Goal: Task Accomplishment & Management: Manage account settings

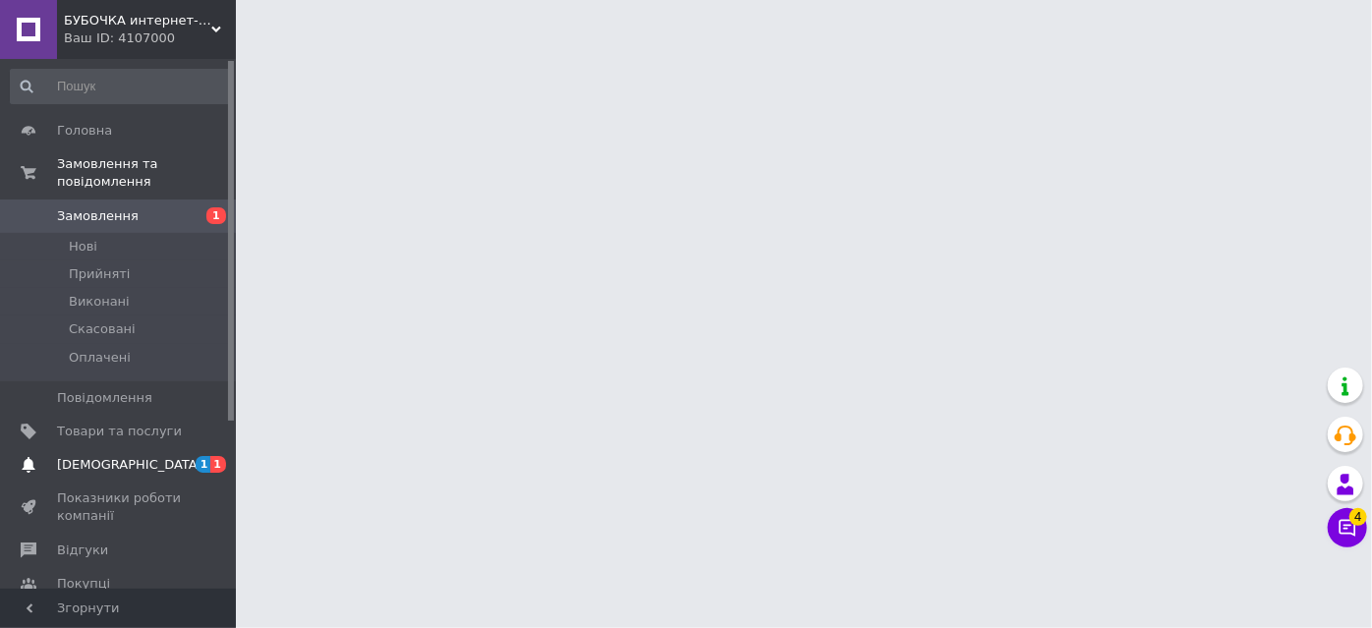
click at [94, 456] on span "[DEMOGRAPHIC_DATA]" at bounding box center [129, 465] width 145 height 18
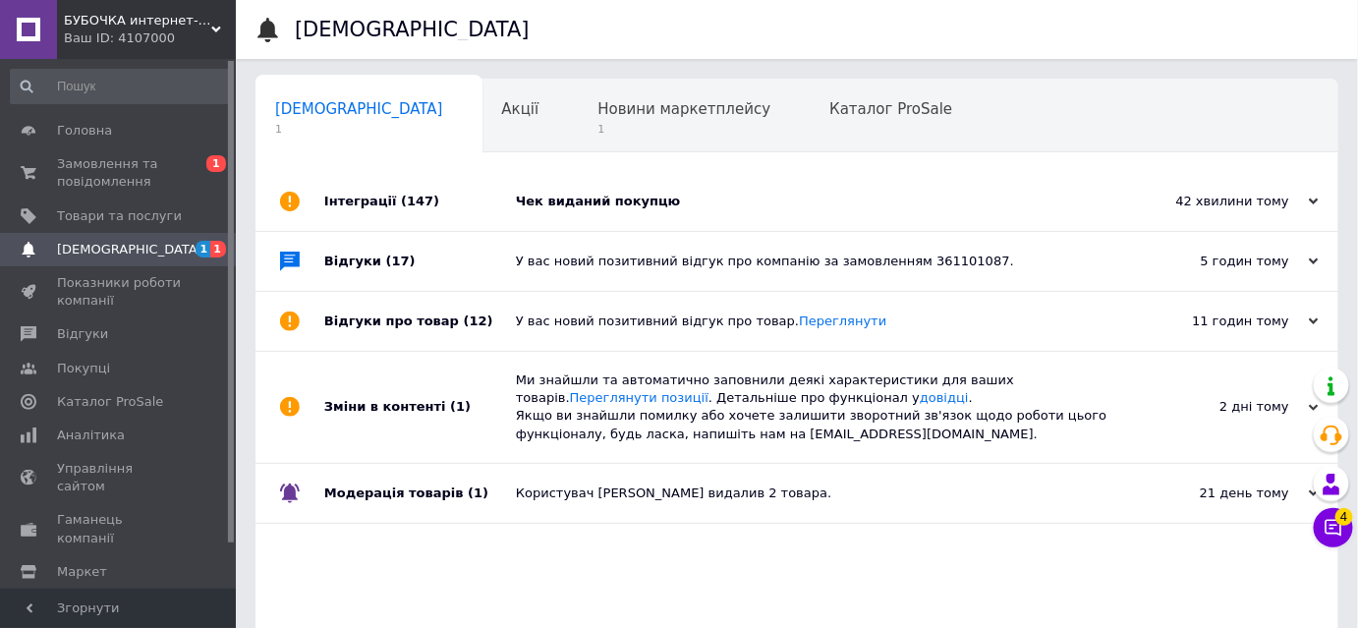
click at [615, 195] on div "Чек виданий покупцю" at bounding box center [819, 202] width 606 height 18
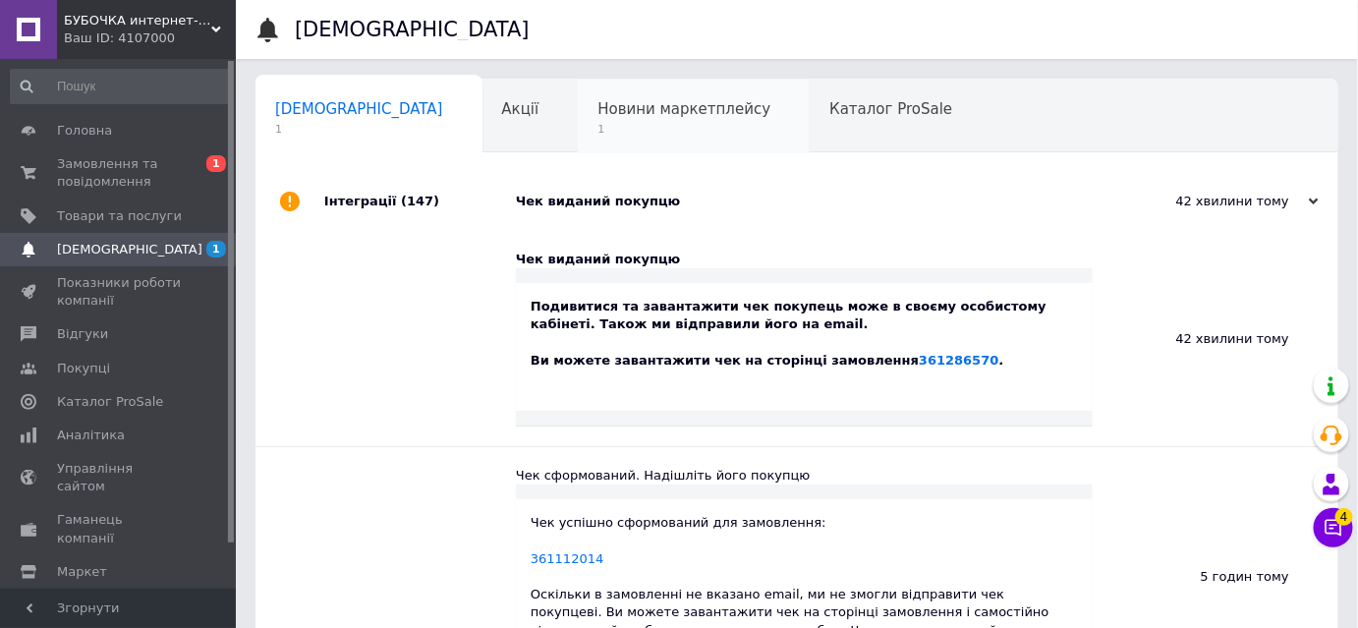
click at [597, 122] on span "1" at bounding box center [683, 129] width 173 height 15
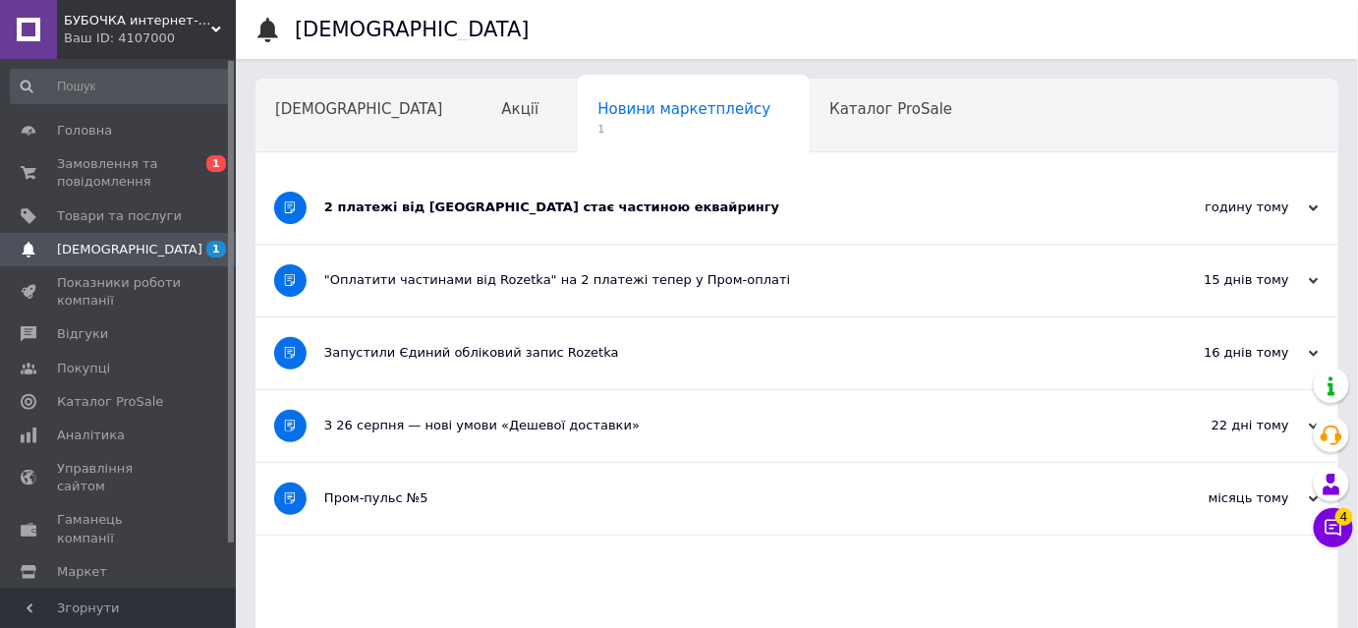
click at [377, 220] on div "2 платежі від Rozetka стає частиною еквайрингу" at bounding box center [723, 208] width 798 height 72
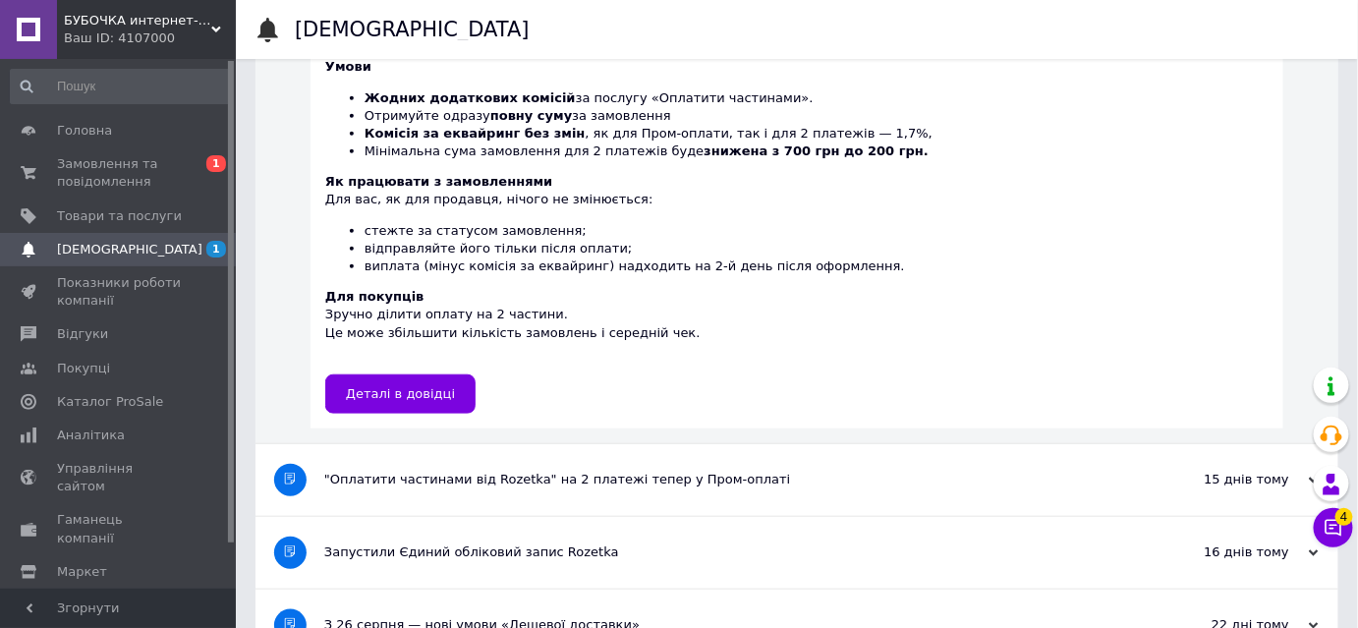
scroll to position [442, 0]
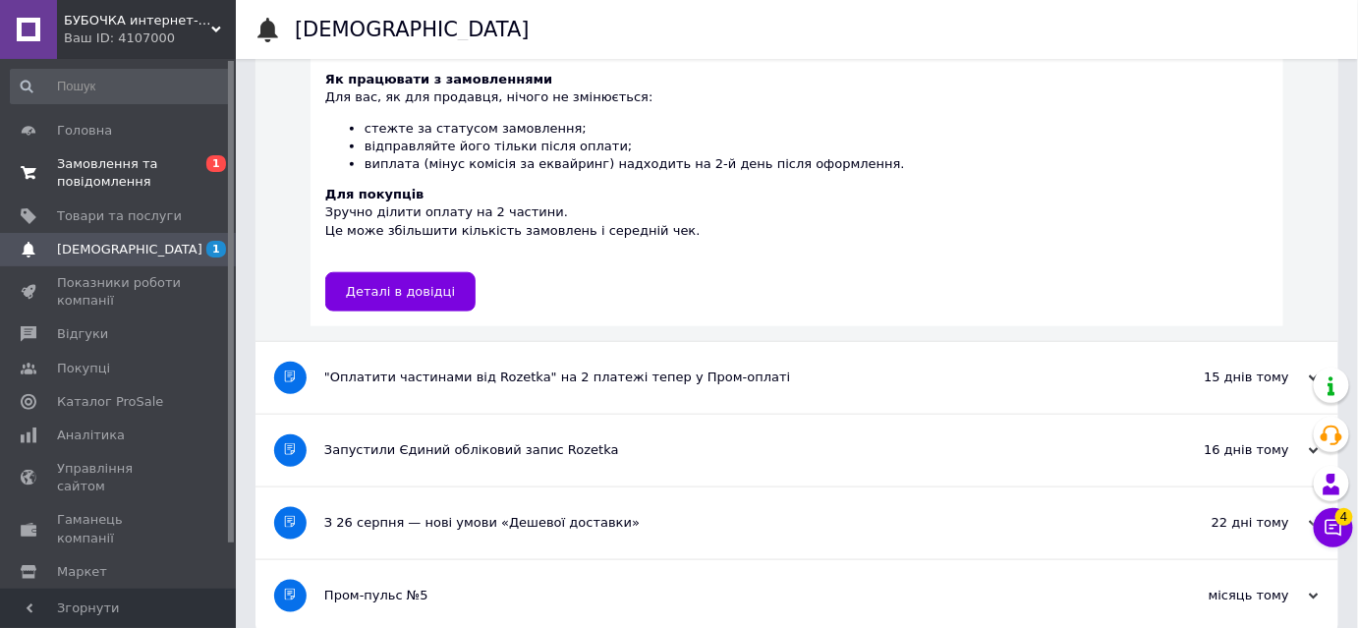
click at [79, 175] on span "Замовлення та повідомлення" at bounding box center [119, 172] width 125 height 35
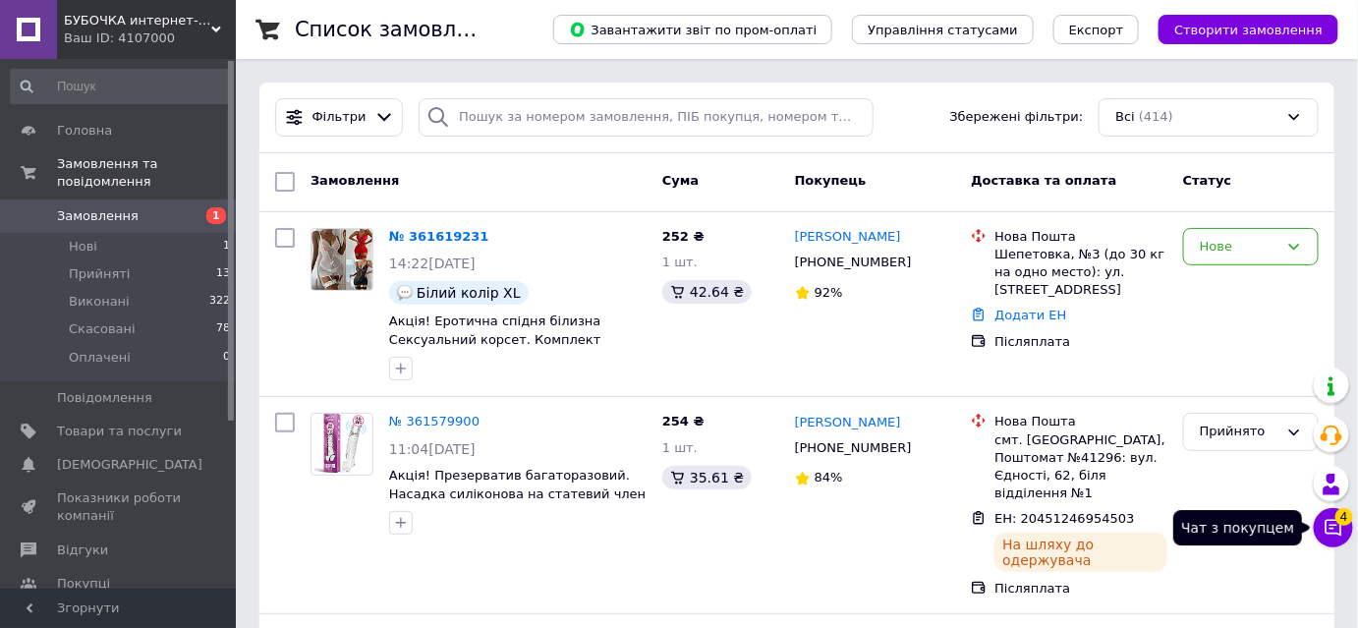
click at [1334, 524] on icon at bounding box center [1333, 528] width 20 height 20
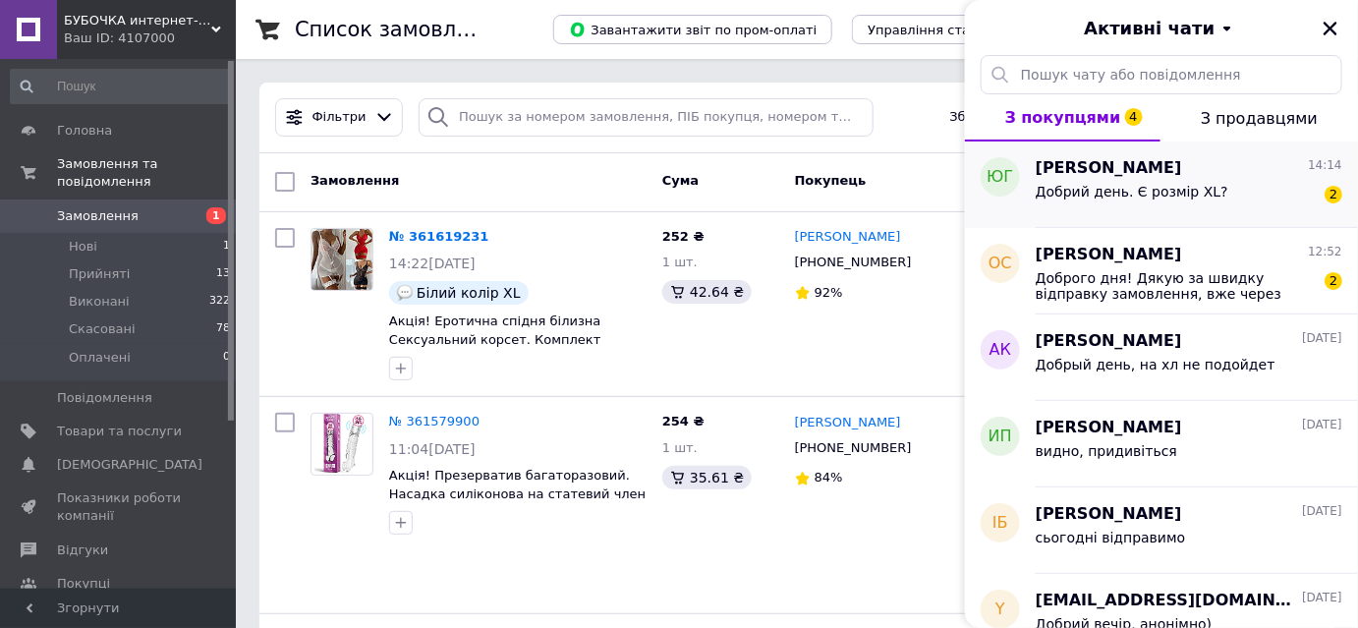
click at [1144, 211] on div "[PERSON_NAME] 14:14 Добрий день. Є розмір XL? 2" at bounding box center [1197, 184] width 322 height 86
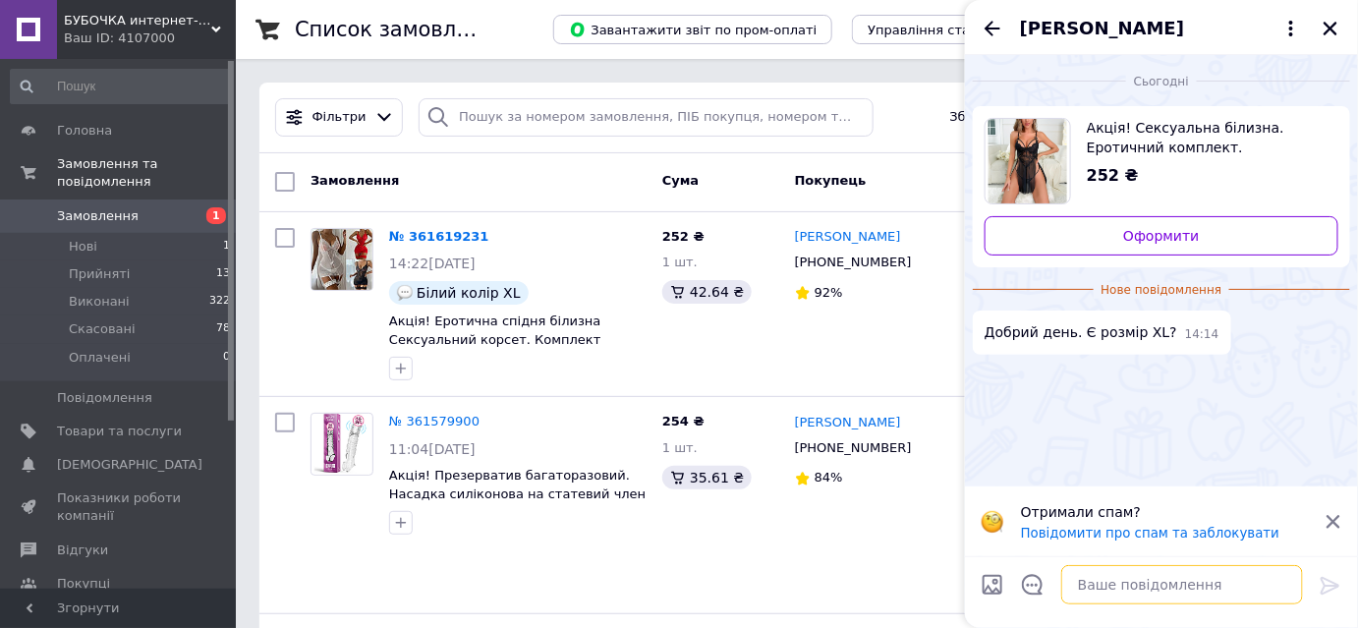
click at [1164, 593] on textarea at bounding box center [1182, 584] width 242 height 39
type textarea "Добрий день, є"
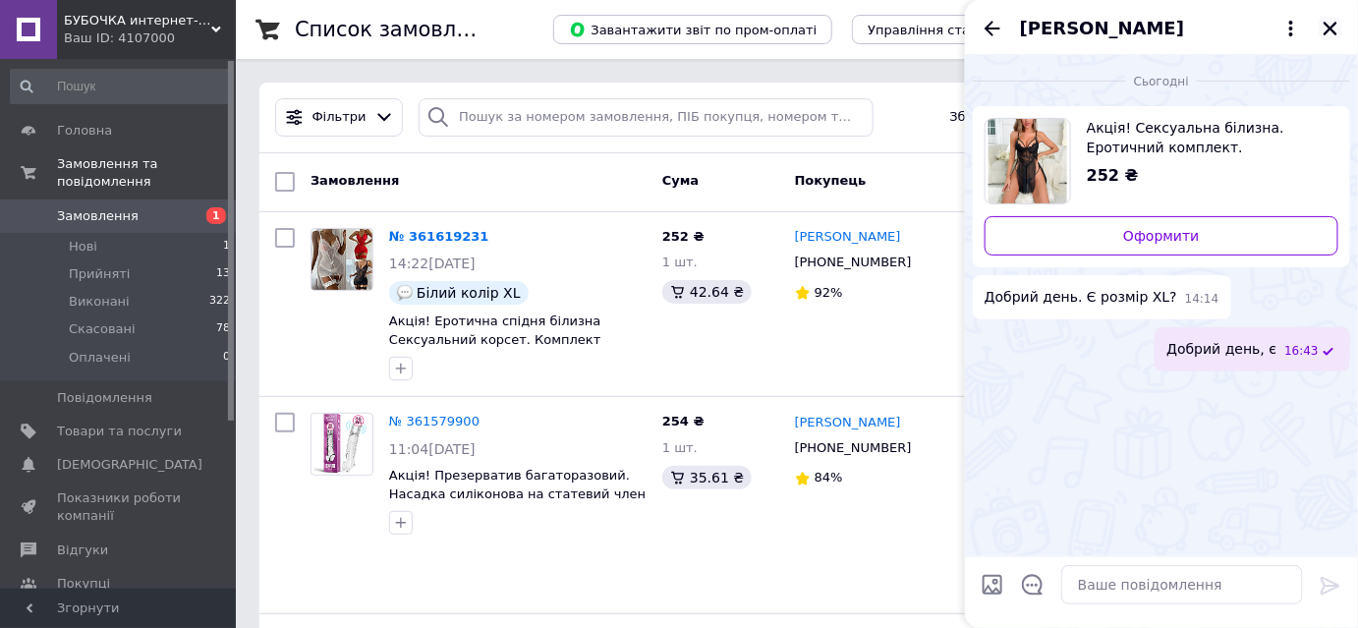
click at [1330, 33] on icon "Закрити" at bounding box center [1331, 29] width 18 height 18
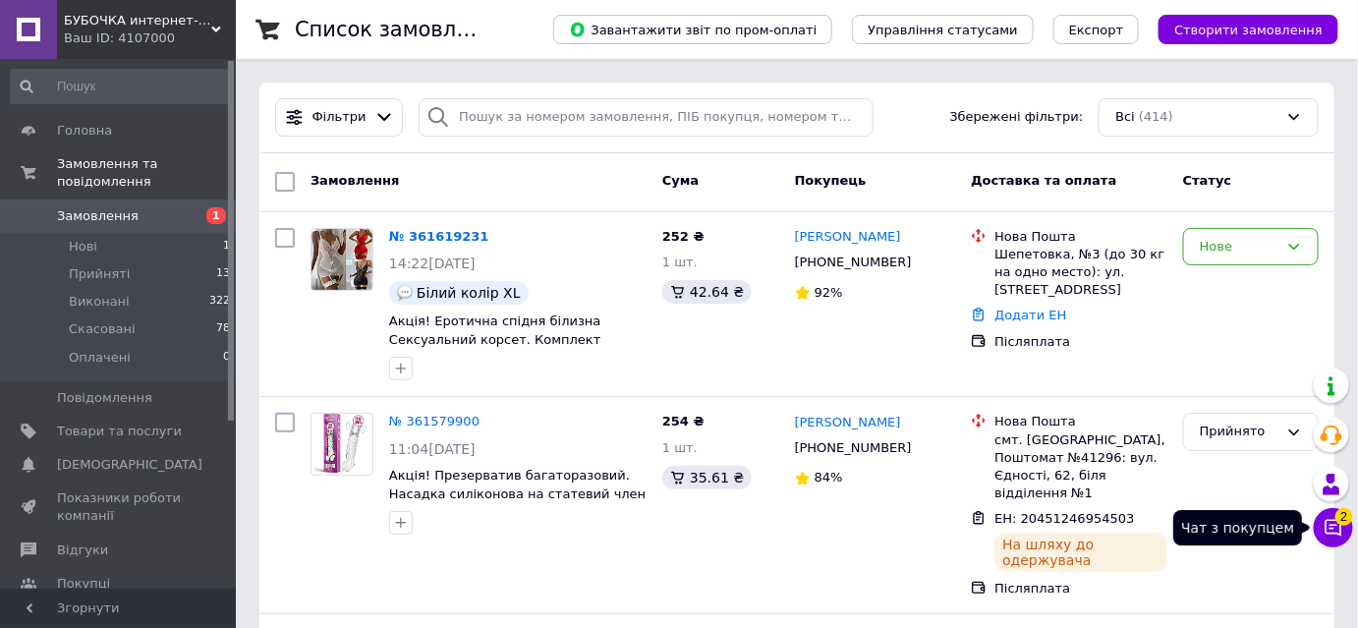
click at [1337, 521] on span "2" at bounding box center [1344, 512] width 18 height 18
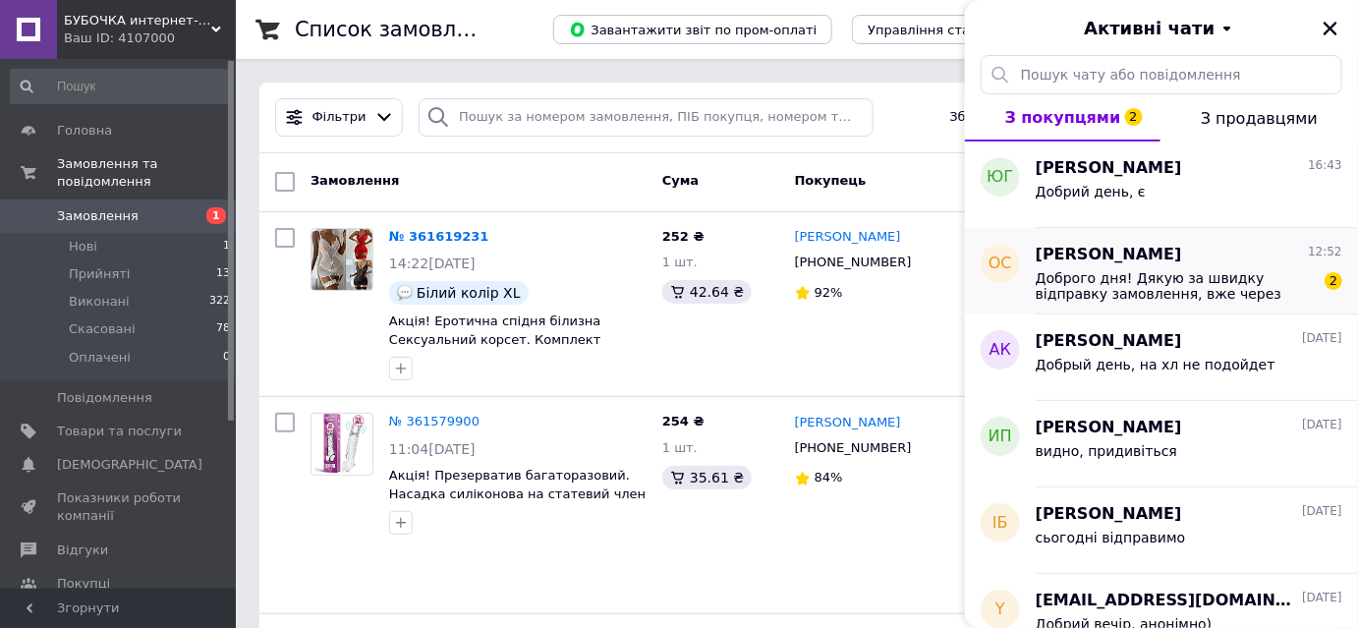
click at [1099, 284] on span "Доброго дня! Дякую за швидку відправку замовлення, вже через добу після замовле…" at bounding box center [1175, 285] width 279 height 31
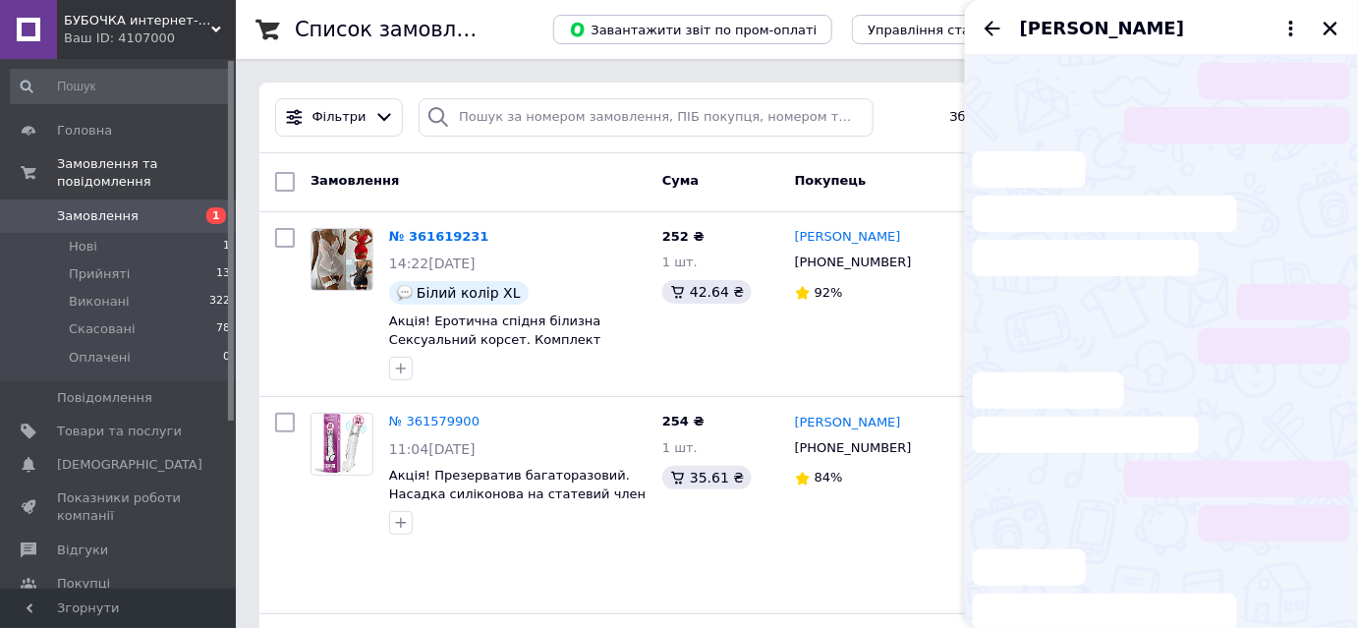
scroll to position [454, 0]
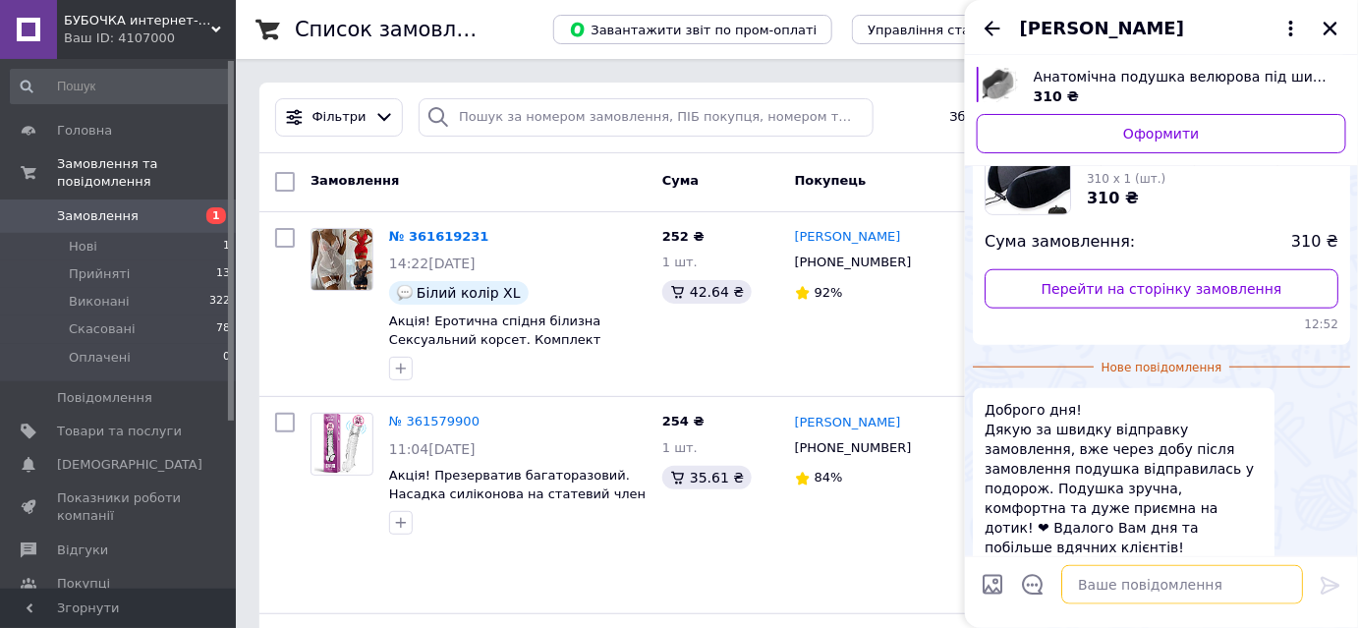
click at [1165, 582] on textarea at bounding box center [1182, 584] width 242 height 39
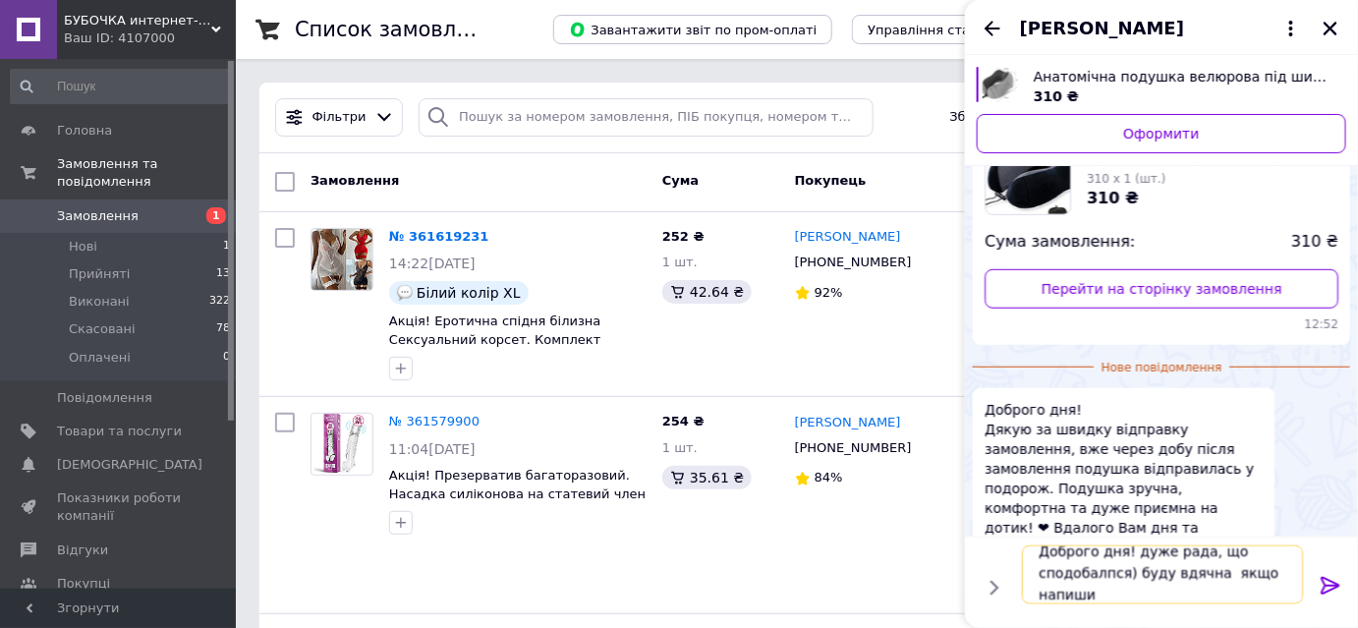
scroll to position [1, 0]
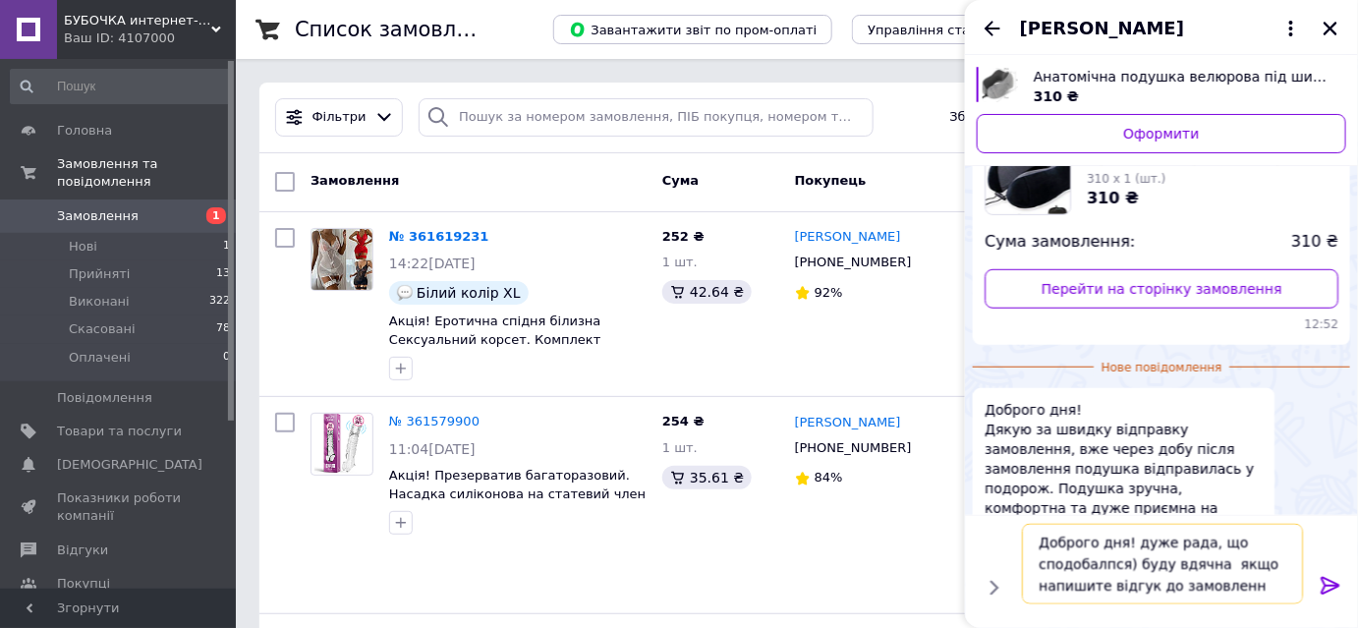
type textarea "Доброго дня! дуже рада, що сподобалпся) буду вдячна якщо напишите відгук до зам…"
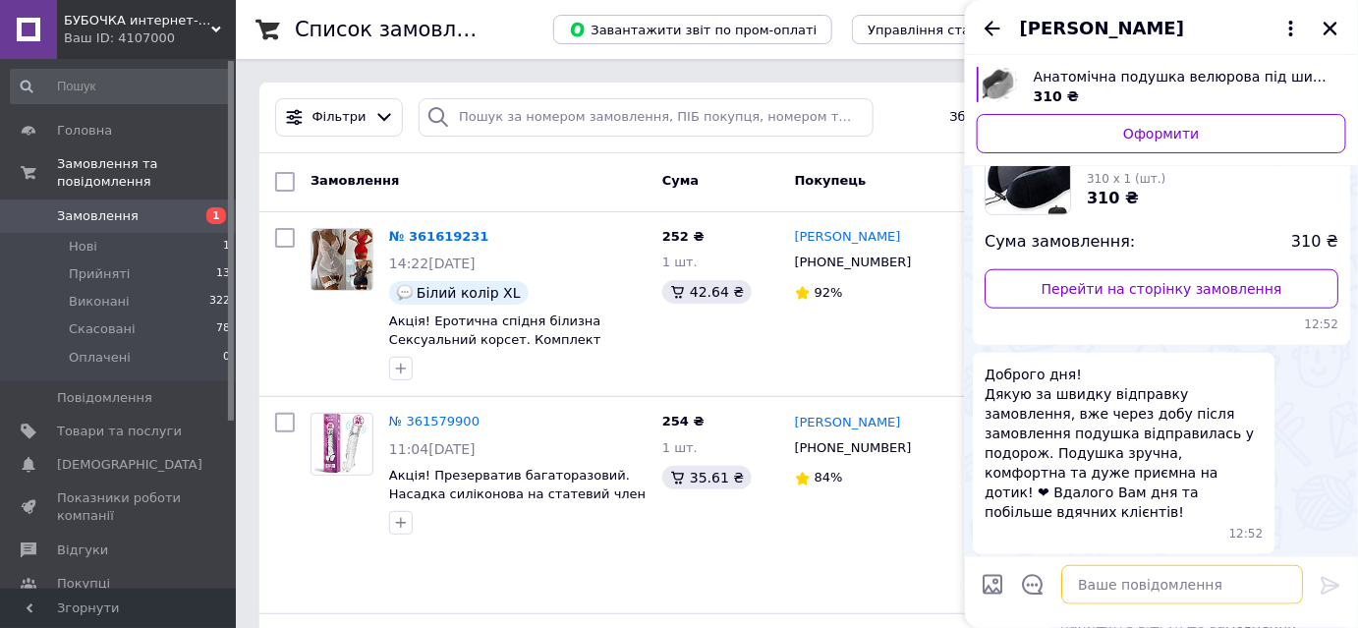
scroll to position [479, 0]
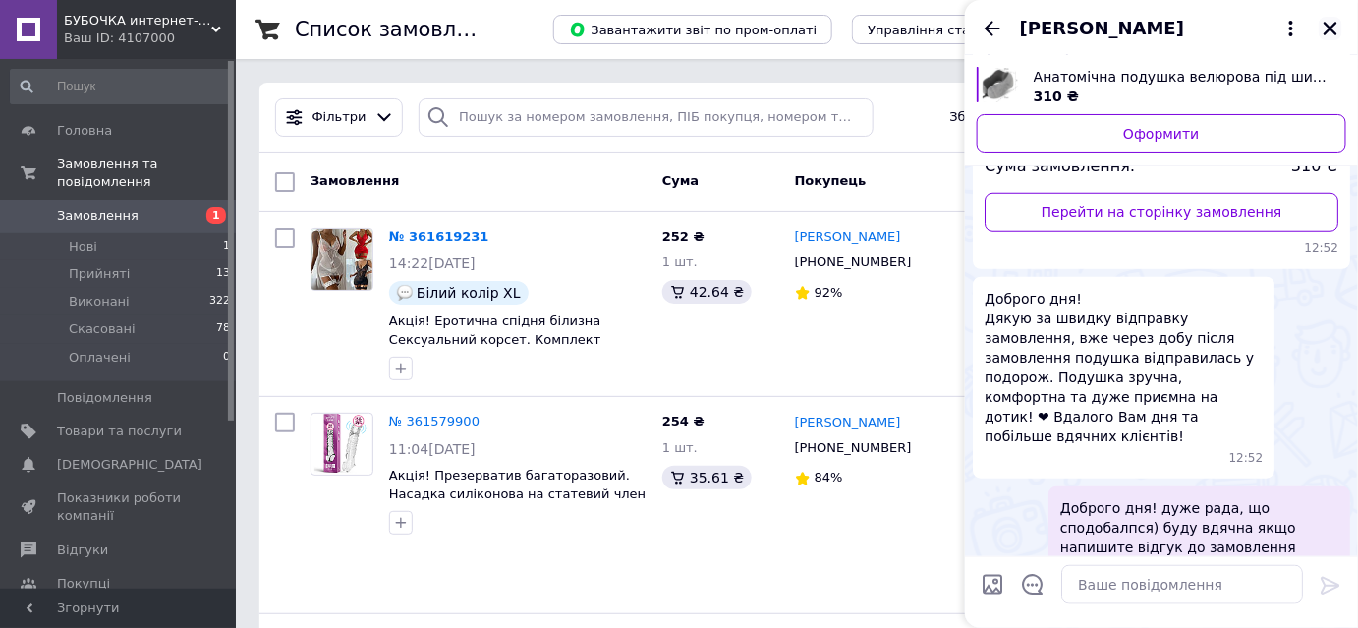
click at [1328, 26] on icon "Закрити" at bounding box center [1330, 29] width 14 height 14
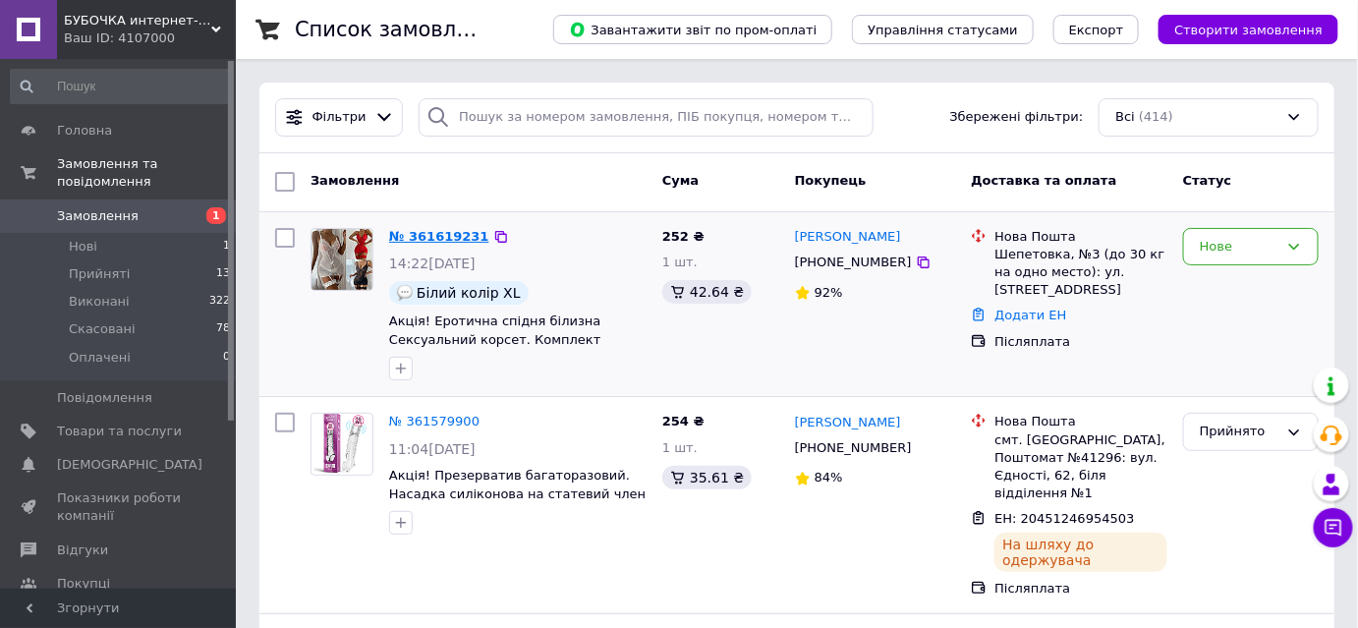
click at [432, 235] on link "№ 361619231" at bounding box center [439, 236] width 100 height 15
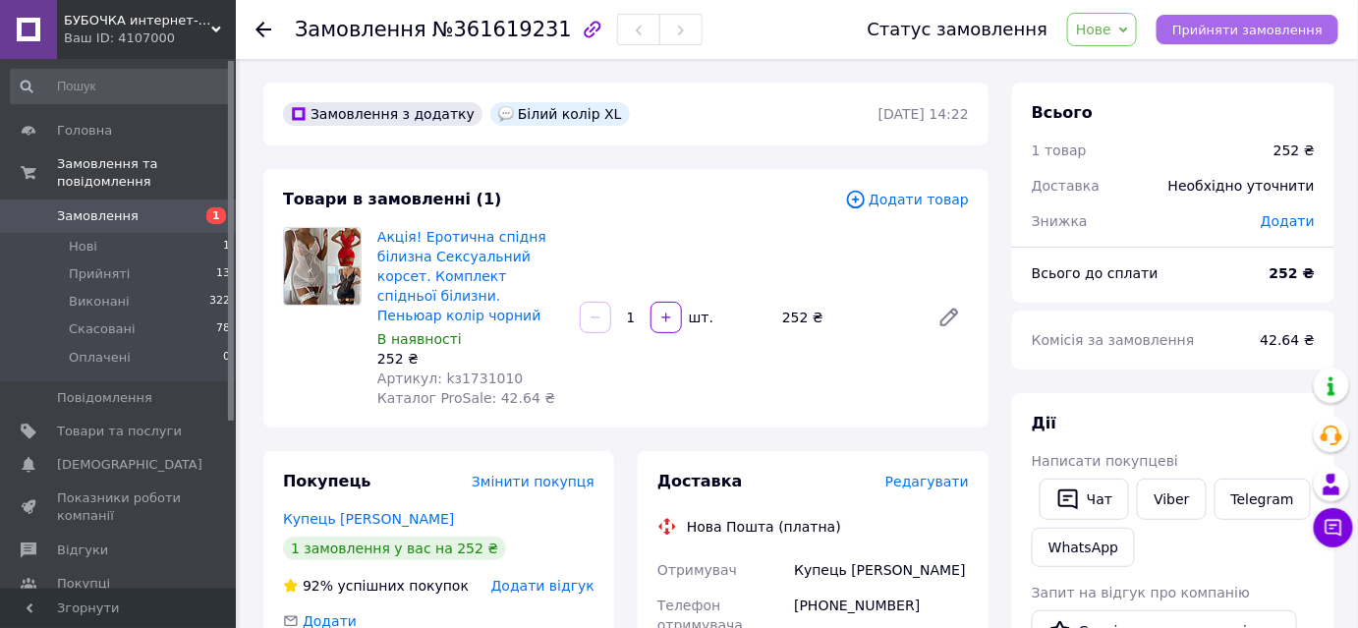
click at [1220, 35] on span "Прийняти замовлення" at bounding box center [1247, 30] width 150 height 15
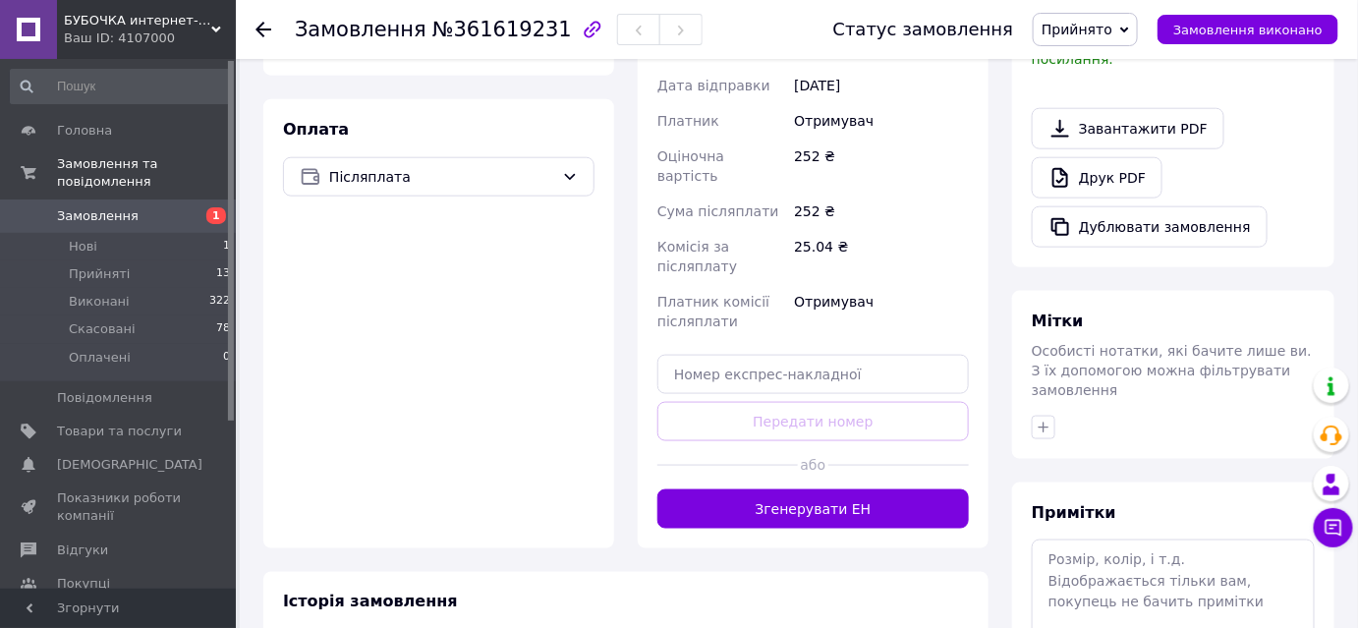
scroll to position [686, 0]
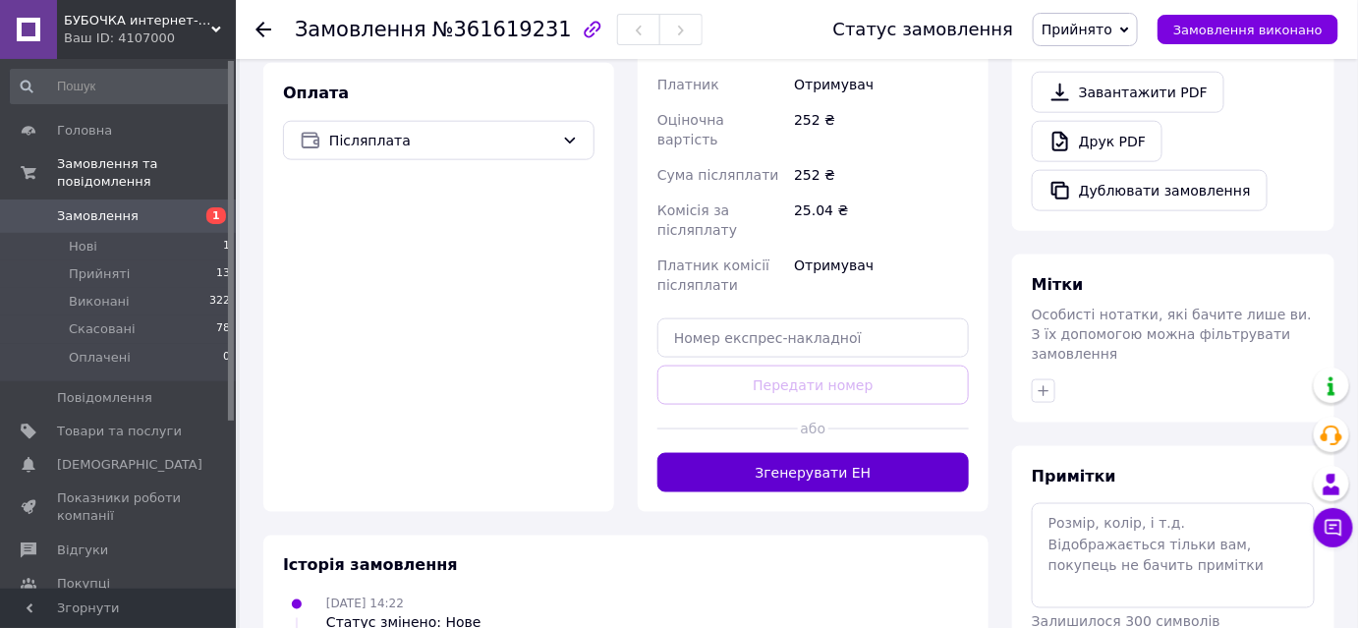
click at [792, 453] on button "Згенерувати ЕН" at bounding box center [812, 472] width 311 height 39
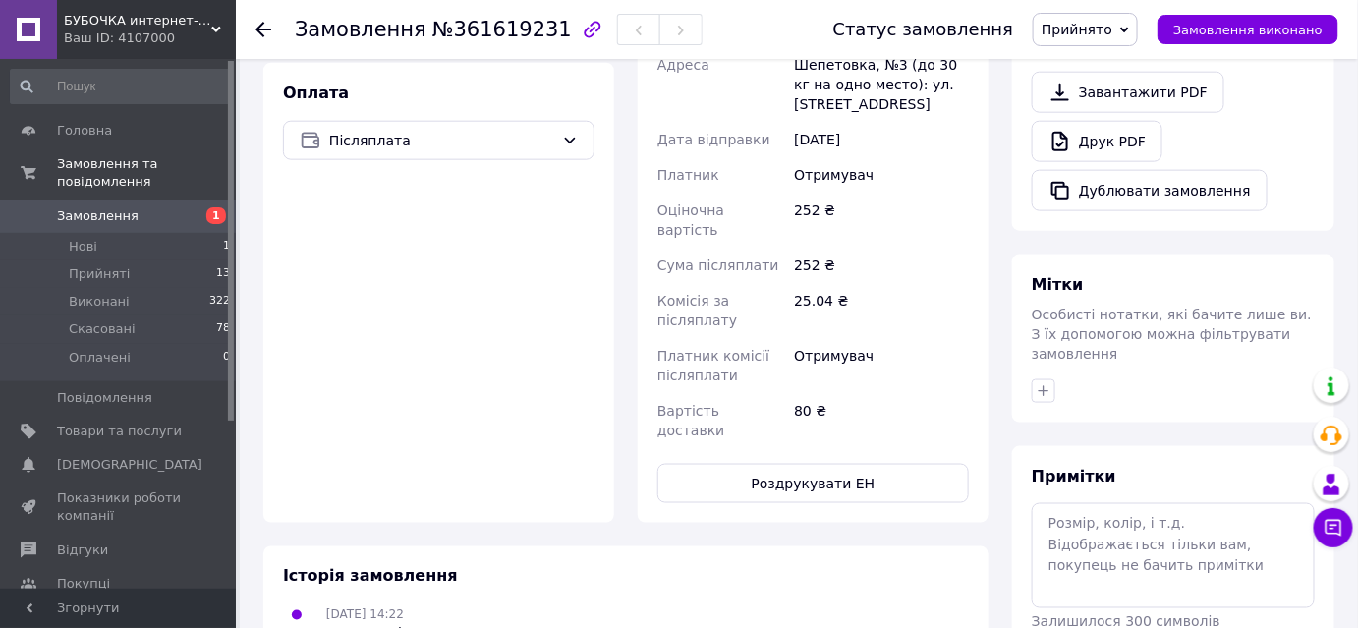
click at [786, 464] on button "Роздрукувати ЕН" at bounding box center [812, 483] width 311 height 39
click at [261, 26] on icon at bounding box center [263, 30] width 16 height 16
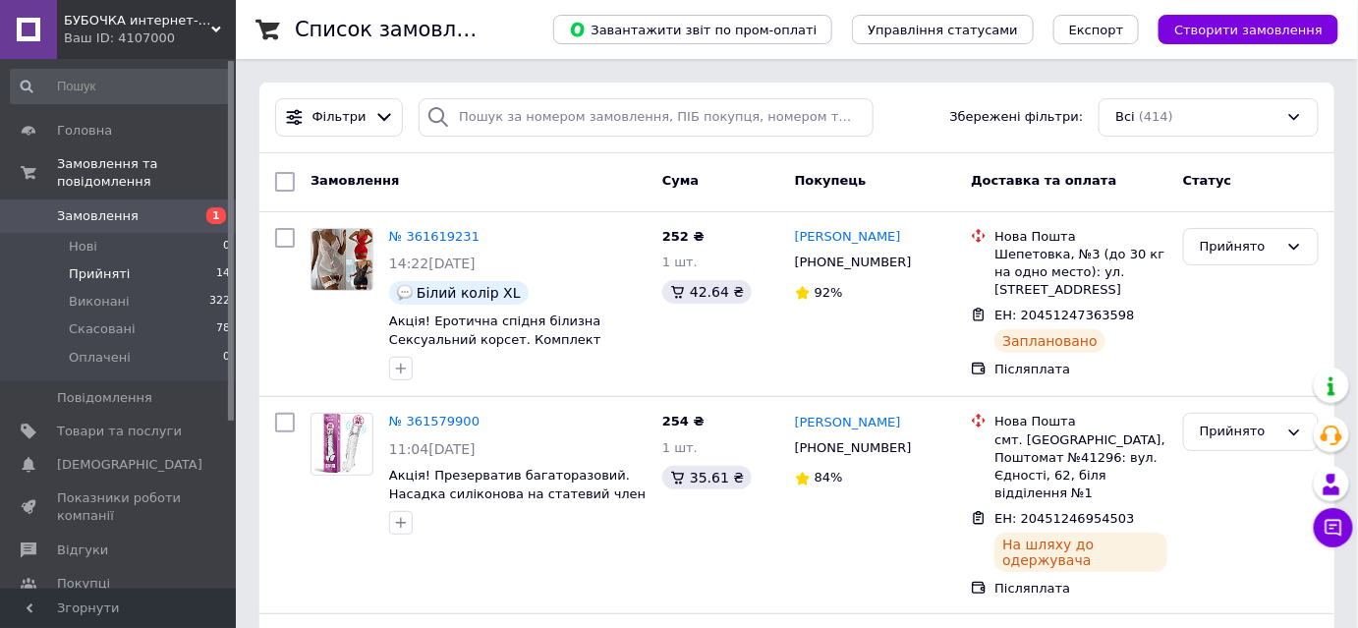
click at [86, 260] on li "Прийняті 14" at bounding box center [121, 274] width 242 height 28
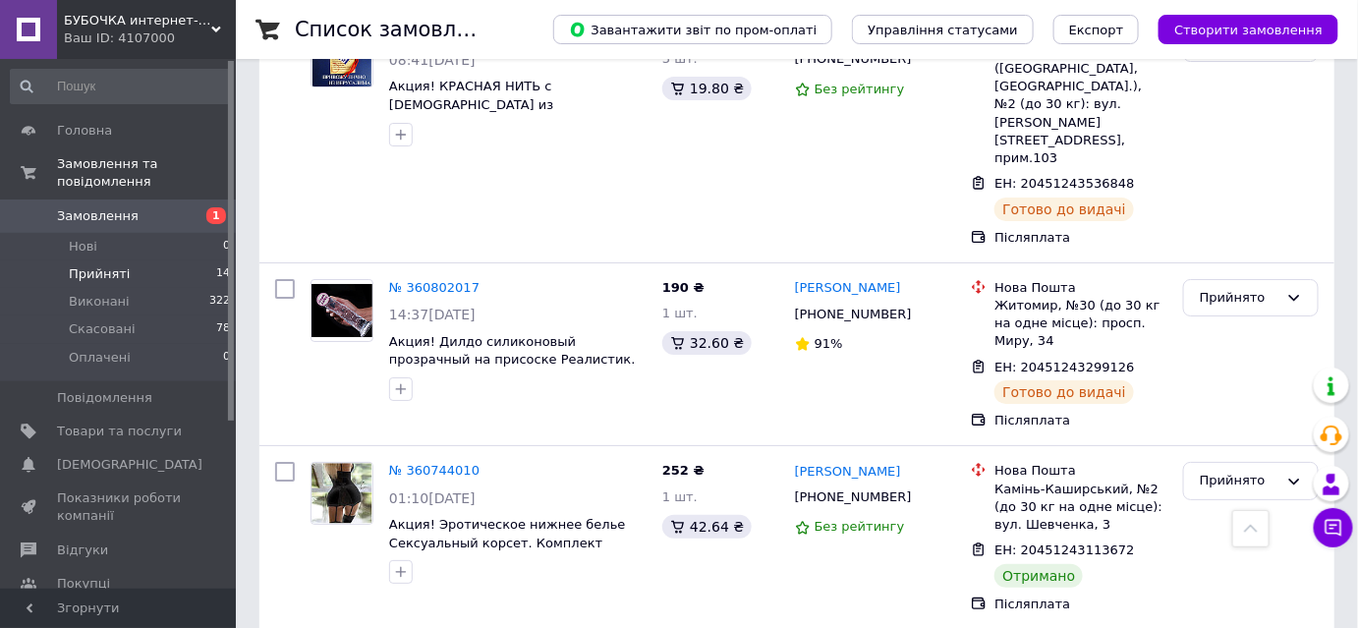
scroll to position [2322, 0]
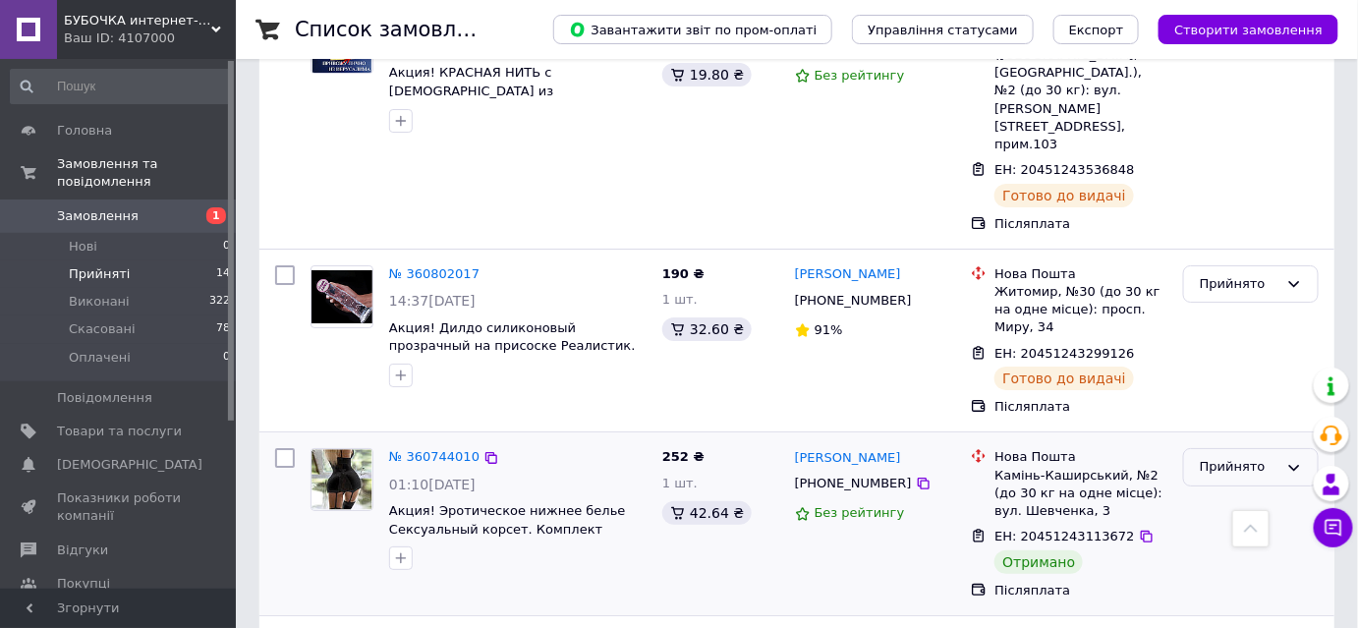
click at [1299, 448] on div "Прийнято" at bounding box center [1251, 467] width 136 height 38
click at [1225, 490] on li "Виконано" at bounding box center [1251, 508] width 134 height 36
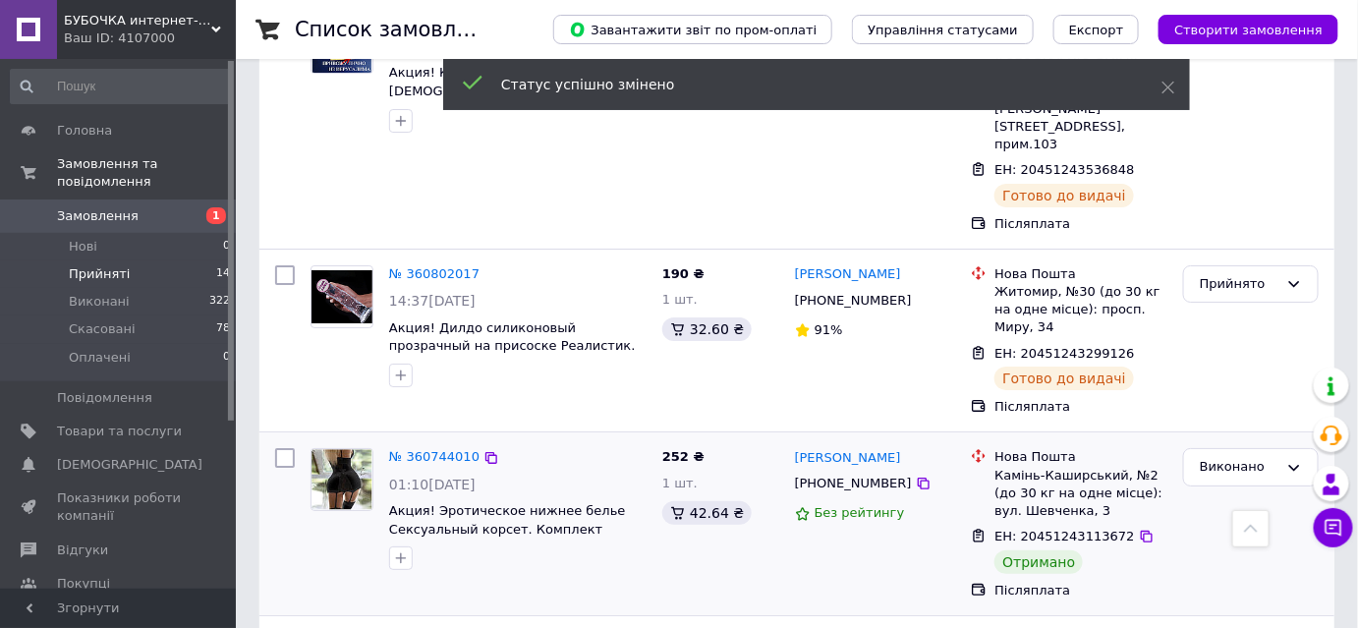
scroll to position [2353, 0]
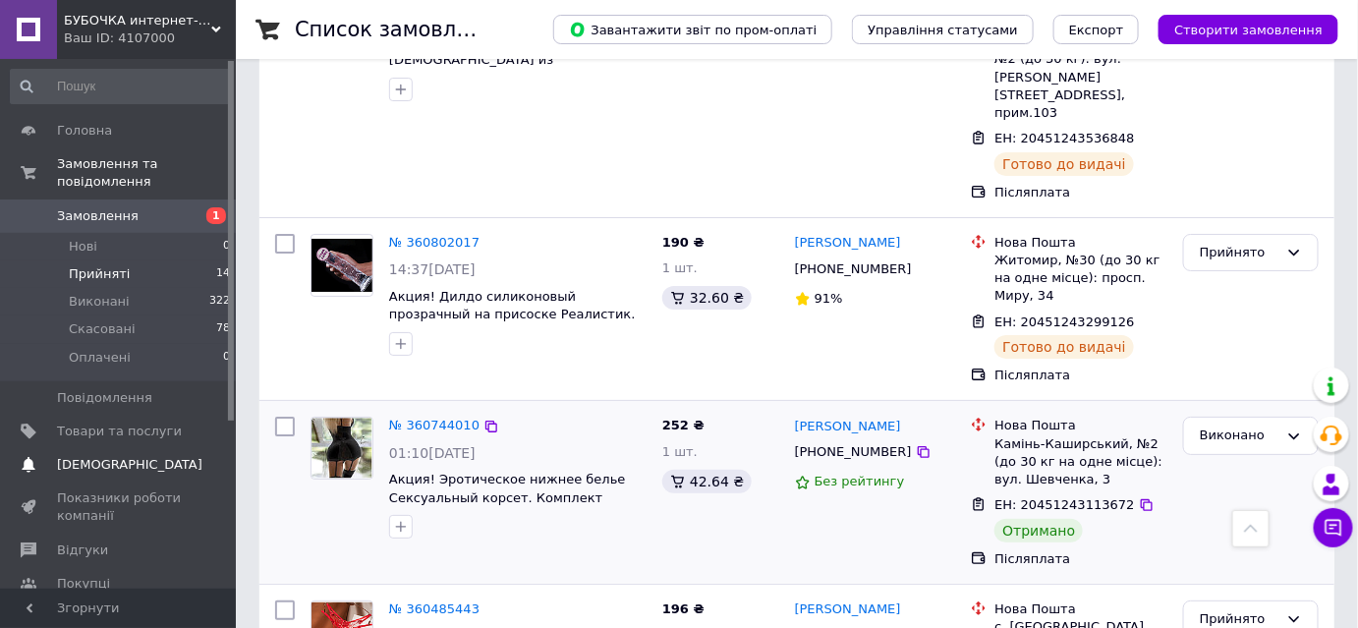
click at [102, 456] on span "[DEMOGRAPHIC_DATA]" at bounding box center [129, 465] width 145 height 18
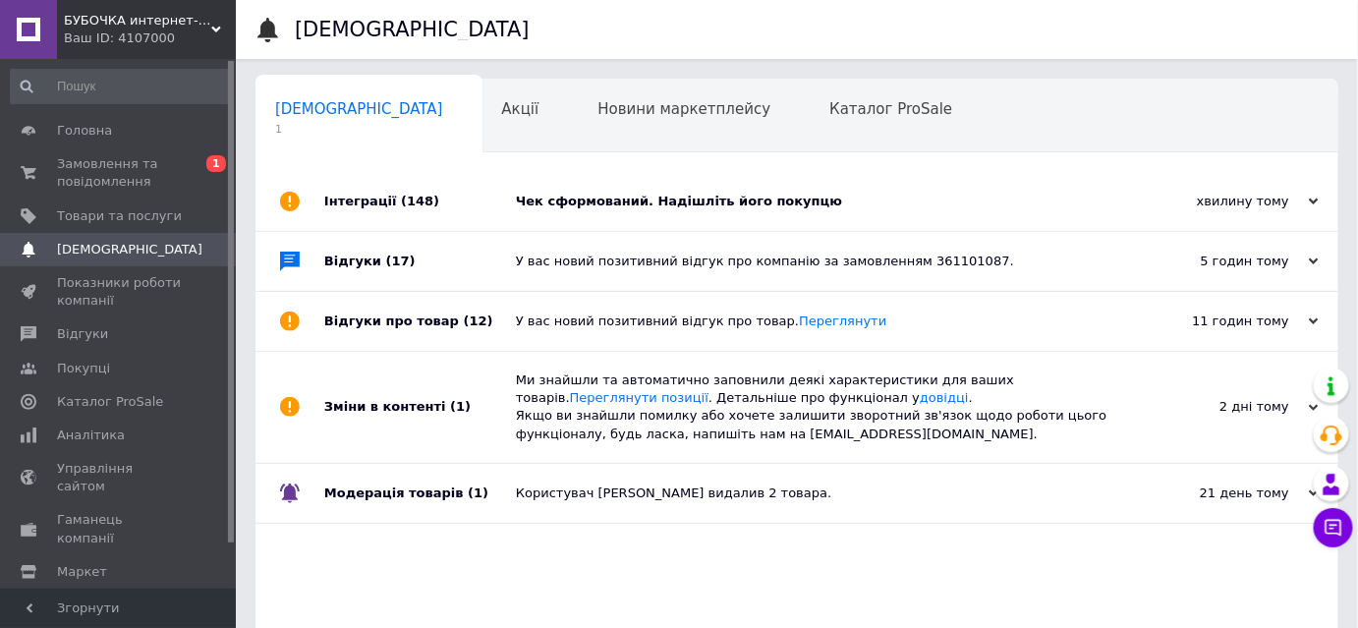
click at [739, 194] on div "Чек сформований. Надішліть його покупцю" at bounding box center [819, 202] width 606 height 18
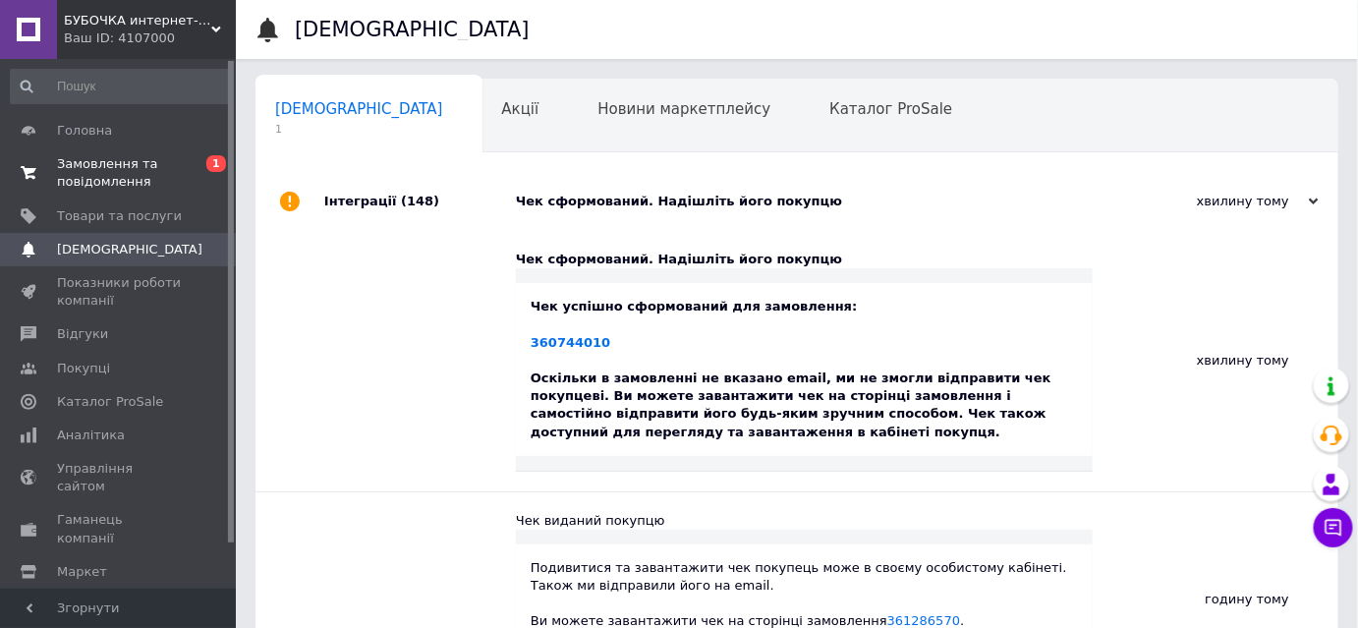
click at [88, 171] on span "Замовлення та повідомлення" at bounding box center [119, 172] width 125 height 35
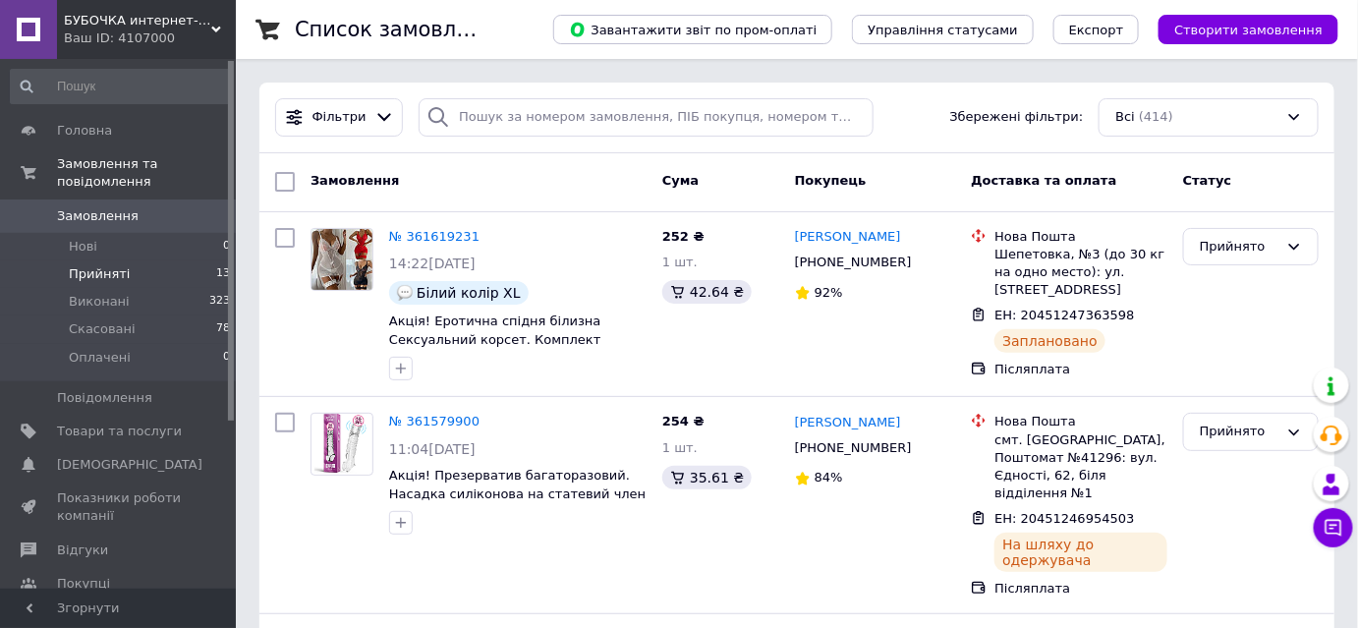
click at [86, 265] on span "Прийняті" at bounding box center [99, 274] width 61 height 18
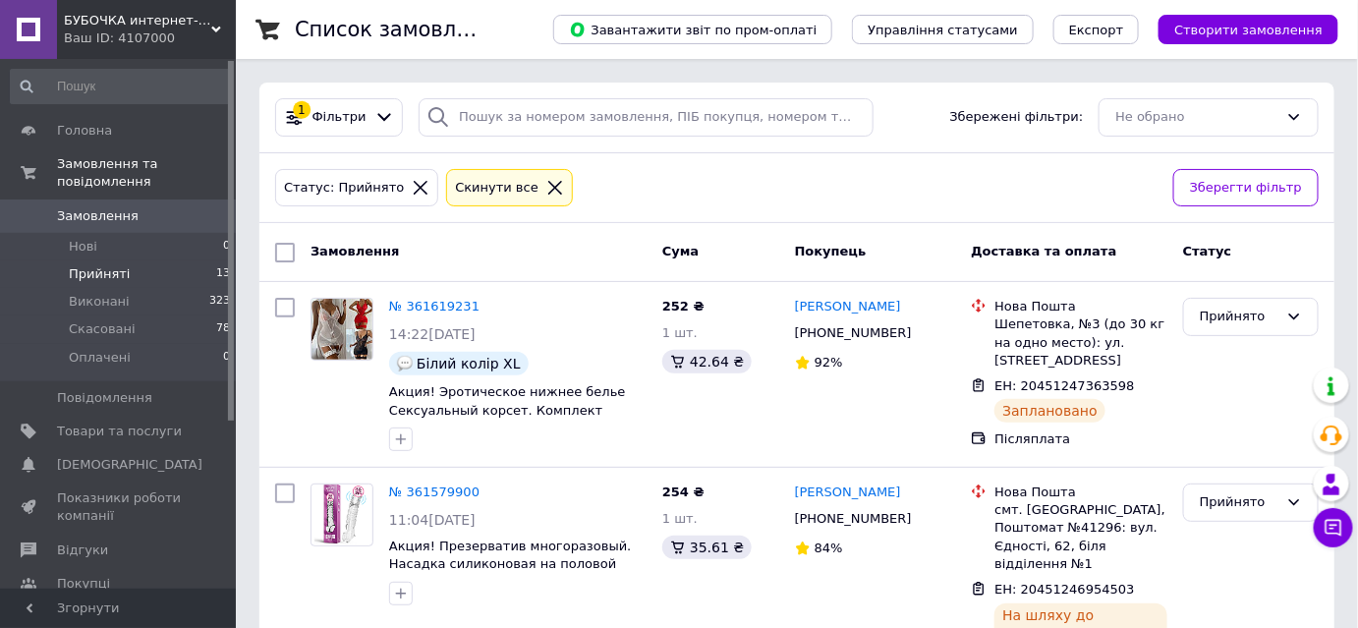
click at [546, 185] on icon at bounding box center [555, 188] width 18 height 18
